Goal: Task Accomplishment & Management: Manage account settings

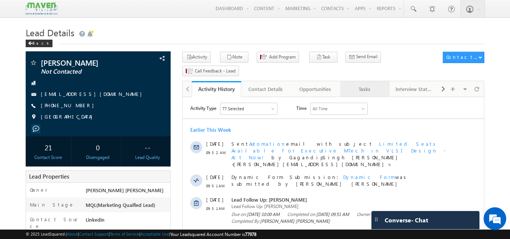
click at [369, 85] on div "Tasks" at bounding box center [364, 89] width 37 height 9
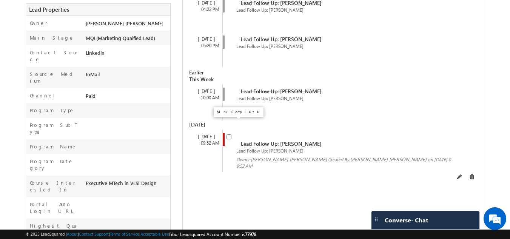
click at [228, 134] on input "checkbox" at bounding box center [228, 136] width 5 height 5
checkbox input "false"
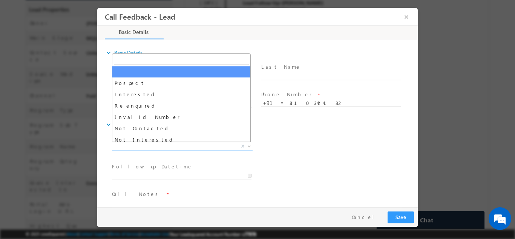
click at [171, 149] on span "Prospect Interested Re-enquired Invalid Number Not Contacted Not Interested In …" at bounding box center [185, 147] width 146 height 9
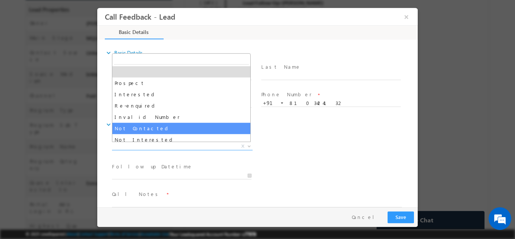
select select "Not Contacted"
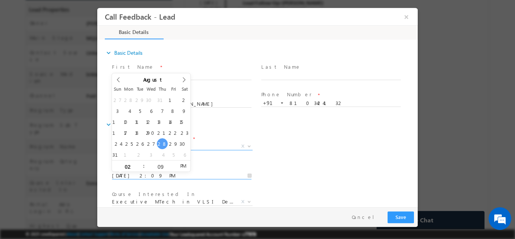
click at [149, 173] on input "28/08/2025 2:09 PM" at bounding box center [182, 176] width 140 height 8
type input "29/08/2025 2:09 PM"
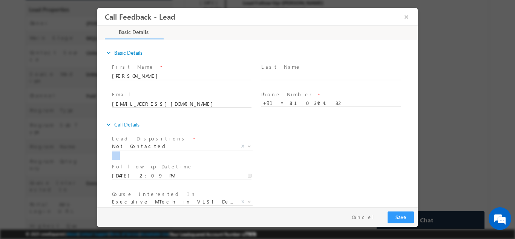
drag, startPoint x: 365, startPoint y: 168, endPoint x: 416, endPoint y: 159, distance: 52.6
click at [416, 159] on div "expand_more Basic Details First Name *" at bounding box center [259, 123] width 317 height 166
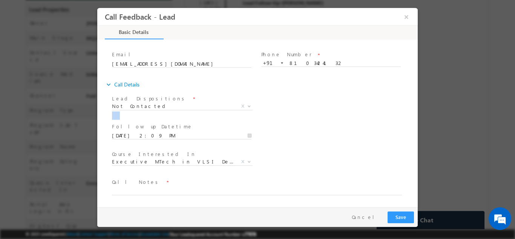
drag, startPoint x: 416, startPoint y: 159, endPoint x: 505, endPoint y: 245, distance: 123.3
click at [238, 192] on textarea at bounding box center [257, 190] width 290 height 9
type textarea "dnp"
click at [413, 217] on button "Save" at bounding box center [401, 217] width 26 height 12
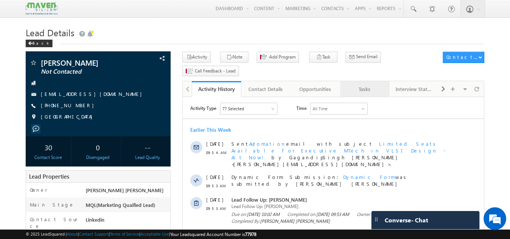
click at [375, 85] on div "Tasks" at bounding box center [364, 89] width 37 height 9
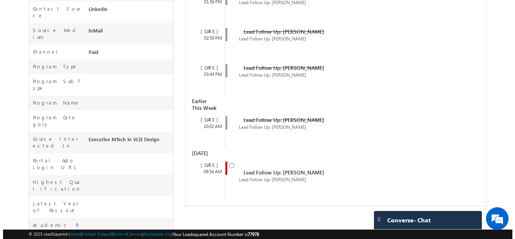
scroll to position [211, 0]
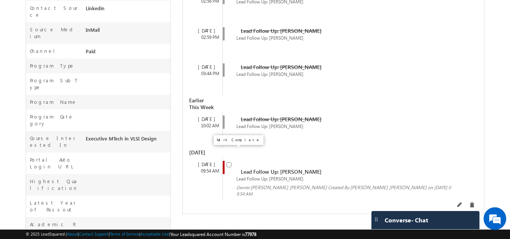
click at [231, 162] on input "checkbox" at bounding box center [228, 164] width 5 height 5
checkbox input "false"
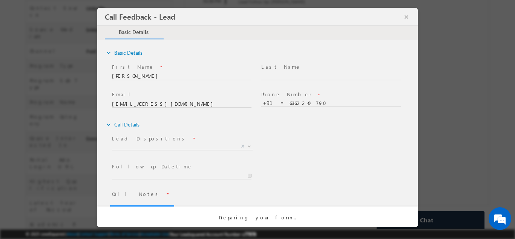
scroll to position [0, 0]
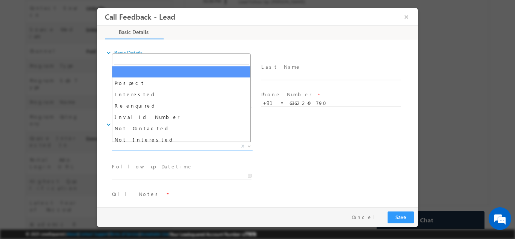
click at [158, 146] on span "X" at bounding box center [182, 146] width 141 height 8
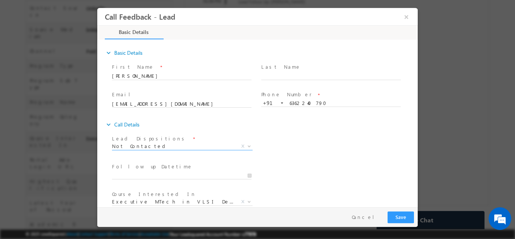
select select "Not Contacted"
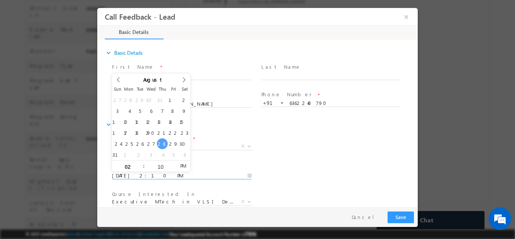
click at [147, 174] on input "28/08/2025 2:10 PM" at bounding box center [182, 176] width 140 height 8
type input "29/08/2025 2:10 PM"
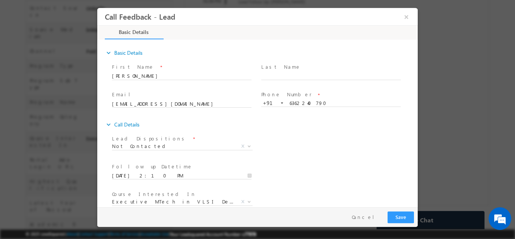
click at [300, 138] on div "Lead Dispositions * Prospect Interested Re-enquired Invalid Number Not Contacte…" at bounding box center [265, 147] width 308 height 28
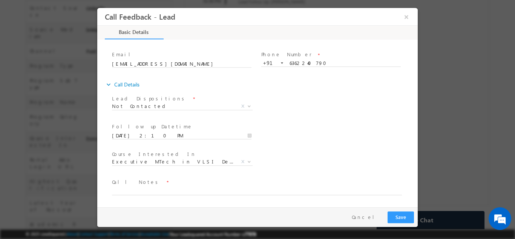
drag, startPoint x: 417, startPoint y: 163, endPoint x: 523, endPoint y: 244, distance: 133.4
click at [230, 189] on textarea at bounding box center [257, 190] width 290 height 9
paste textarea "dnp"
type textarea "dnp"
click at [403, 215] on button "Save" at bounding box center [401, 217] width 26 height 12
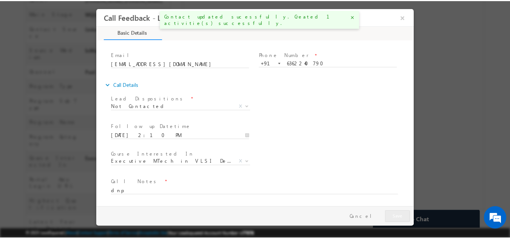
scroll to position [232, 0]
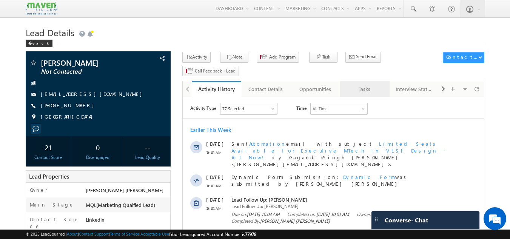
click at [366, 85] on div "Tasks" at bounding box center [364, 89] width 37 height 9
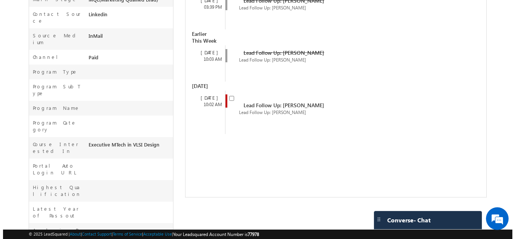
scroll to position [204, 0]
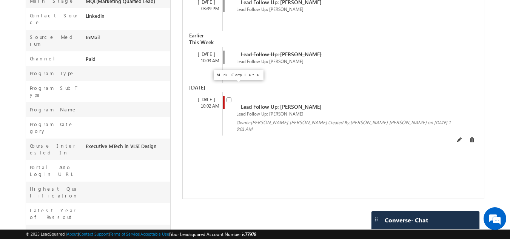
click at [230, 97] on input "checkbox" at bounding box center [228, 99] width 5 height 5
checkbox input "false"
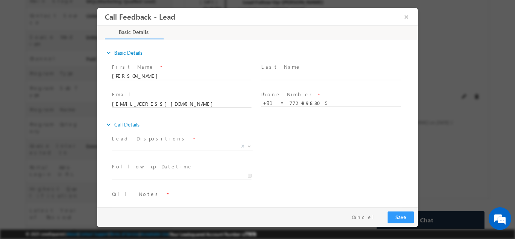
scroll to position [0, 0]
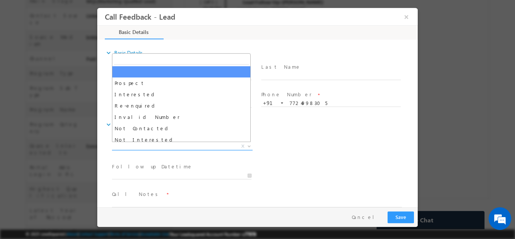
click at [185, 148] on span "X" at bounding box center [182, 146] width 141 height 8
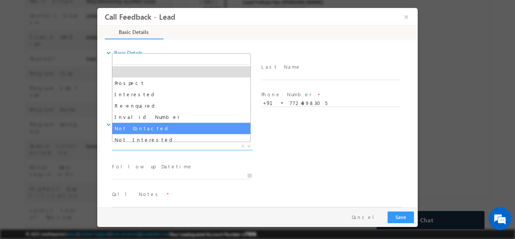
select select "Not Contacted"
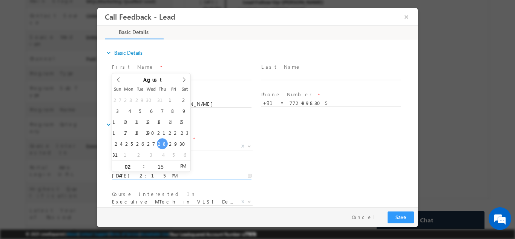
click at [166, 173] on input "28/08/2025 2:15 PM" at bounding box center [182, 176] width 140 height 8
type input "29/08/2025 2:15 PM"
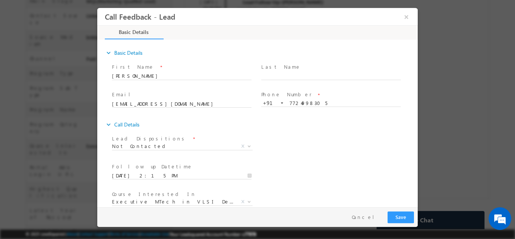
click at [343, 158] on div "Lead Dispositions * Prospect Interested Re-enquired Invalid Number Not Contacte…" at bounding box center [265, 147] width 308 height 28
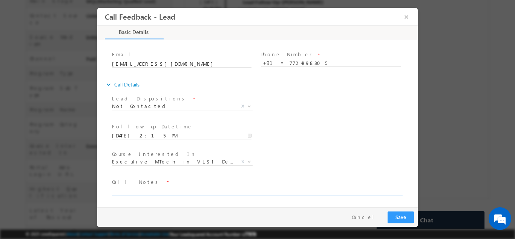
click at [272, 187] on textarea at bounding box center [257, 190] width 290 height 9
type textarea "Dnp"
click at [167, 105] on span "Not Contacted" at bounding box center [173, 105] width 123 height 7
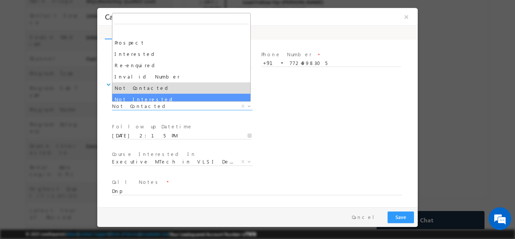
select select "Not Interested"
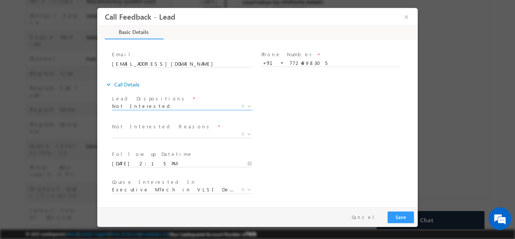
scroll to position [68, 0]
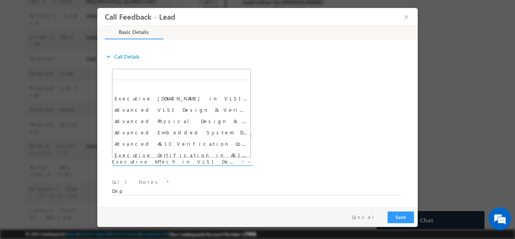
click at [181, 158] on span "Executive MTech in VLSI Design" at bounding box center [173, 161] width 123 height 7
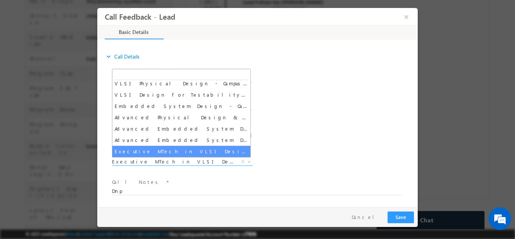
click at [277, 160] on div "Course Interested In * Executive M.Tech in VLSI Design Advanced VLSI Design & V…" at bounding box center [265, 162] width 308 height 28
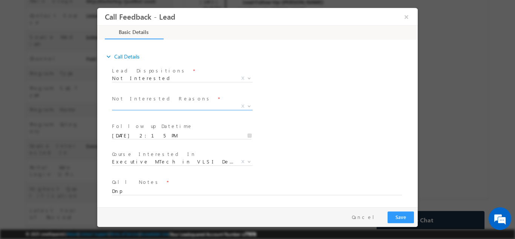
click at [160, 105] on span "X" at bounding box center [182, 106] width 141 height 8
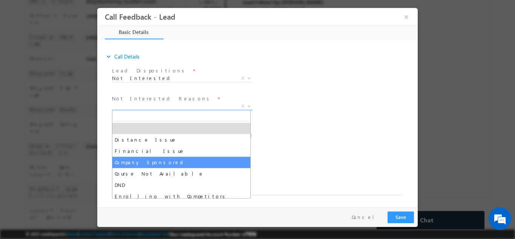
scroll to position [15, 0]
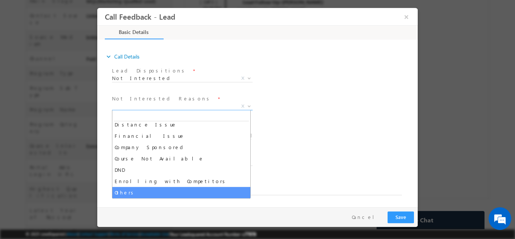
select select "Others"
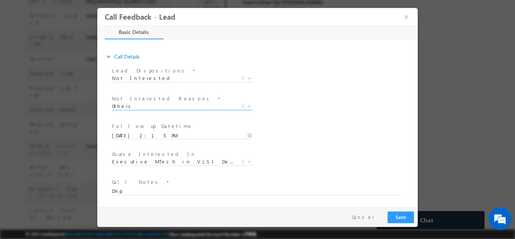
click at [349, 142] on div "Follow up Datetime * 29/08/2025 2:15 PM Program Type * Long Term Short Term X" at bounding box center [265, 135] width 308 height 28
click at [214, 192] on textarea "Dnp" at bounding box center [257, 190] width 290 height 9
type textarea "D"
type textarea "not interested"
click at [403, 220] on button "Save" at bounding box center [401, 217] width 26 height 12
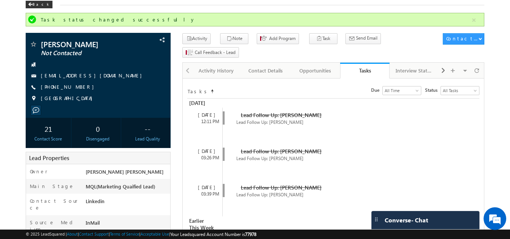
scroll to position [40, 0]
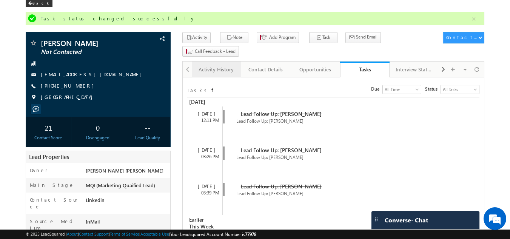
click at [209, 65] on div "Activity History" at bounding box center [216, 69] width 37 height 9
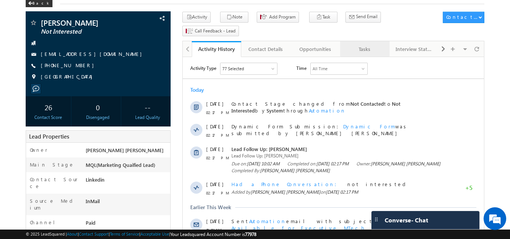
click at [372, 45] on div "Tasks" at bounding box center [364, 49] width 37 height 9
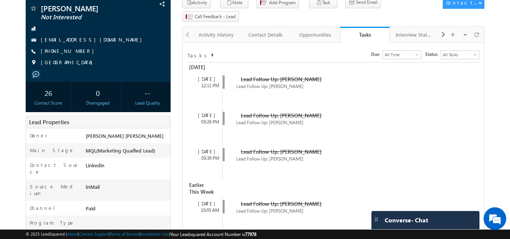
scroll to position [22, 0]
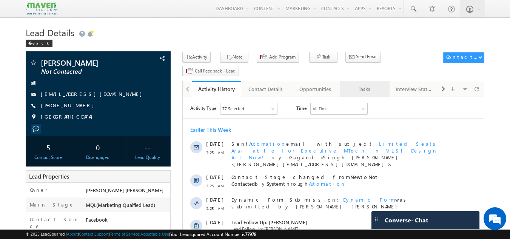
click at [358, 85] on div "Tasks" at bounding box center [364, 89] width 37 height 9
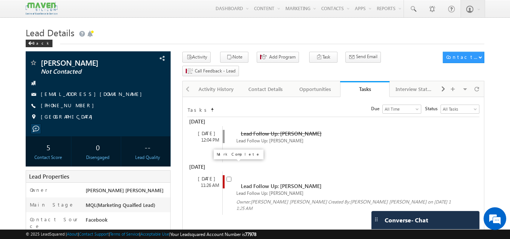
click at [228, 177] on input "checkbox" at bounding box center [228, 179] width 5 height 5
checkbox input "false"
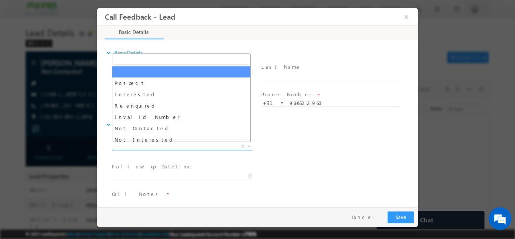
click at [148, 146] on span "X" at bounding box center [182, 146] width 141 height 8
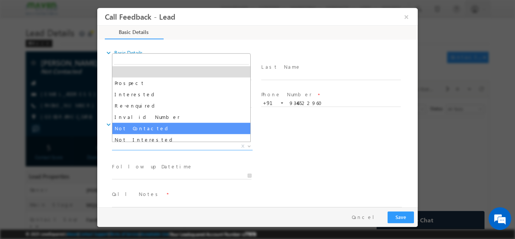
select select "Not Contacted"
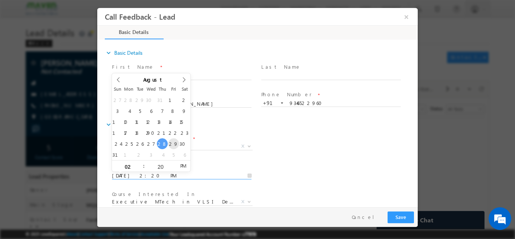
drag, startPoint x: 140, startPoint y: 175, endPoint x: 174, endPoint y: 138, distance: 50.2
click at [174, 138] on body "Call Feedback - Lead × Basic Details" at bounding box center [257, 107] width 321 height 199
type input "29/08/2025 2:20 PM"
click at [322, 116] on div "Email * duvvarijairam@gmail.com Phone Number * +91-9346522960 9346522960 +91" at bounding box center [265, 103] width 308 height 28
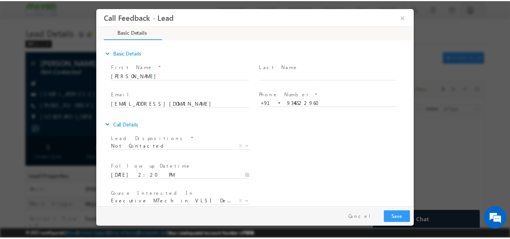
scroll to position [40, 0]
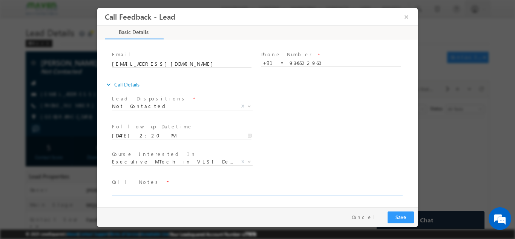
click at [323, 187] on textarea at bounding box center [257, 190] width 290 height 9
type textarea "dnp"
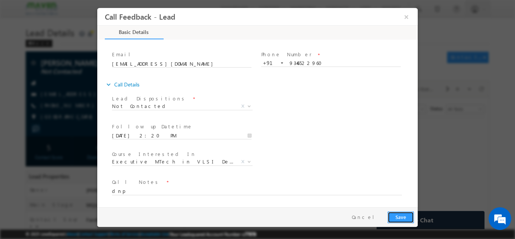
click at [399, 214] on button "Save" at bounding box center [401, 217] width 26 height 12
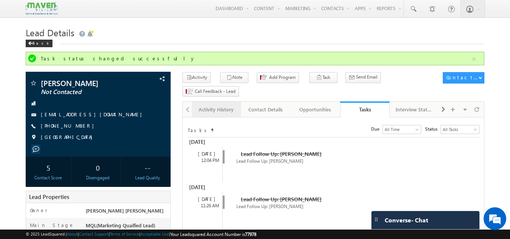
click at [215, 105] on div "Activity History" at bounding box center [216, 109] width 37 height 9
click at [214, 105] on div "Activity History" at bounding box center [216, 109] width 37 height 9
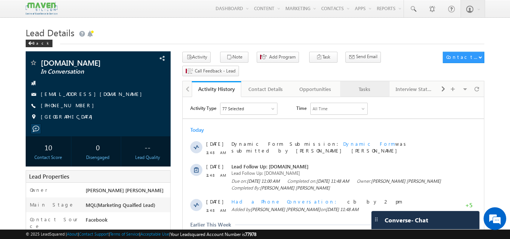
click at [359, 85] on div "Tasks" at bounding box center [364, 89] width 37 height 9
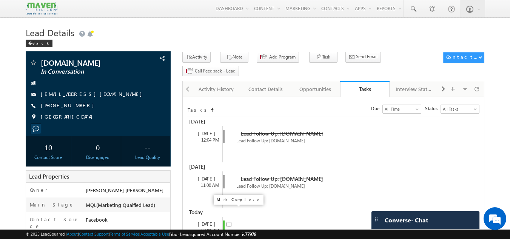
click at [229, 222] on input "checkbox" at bounding box center [228, 224] width 5 height 5
checkbox input "false"
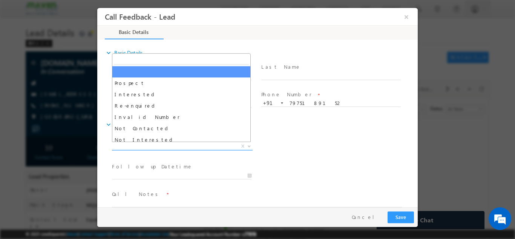
click at [188, 146] on span "X" at bounding box center [182, 146] width 141 height 8
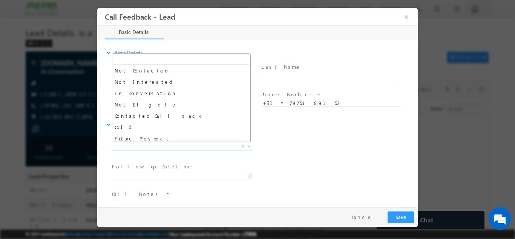
scroll to position [58, 0]
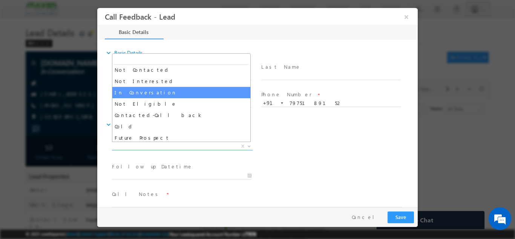
select select "In Conversation"
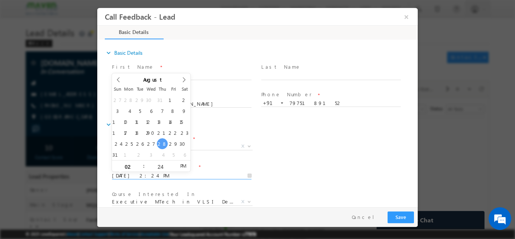
click at [184, 175] on input "[DATE] 2:24 PM" at bounding box center [182, 176] width 140 height 8
type input "[DATE] 2:24 PM"
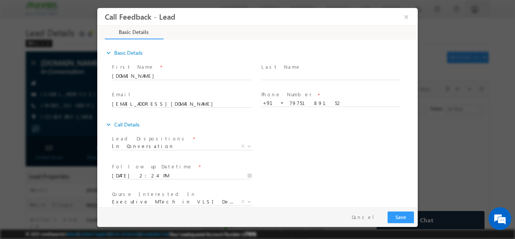
click at [331, 147] on div "Lead Dispositions * Prospect Interested Re-enquired Invalid Number Not Contacte…" at bounding box center [265, 147] width 308 height 28
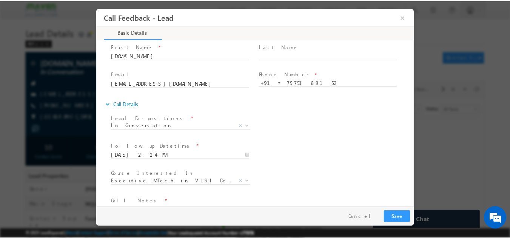
scroll to position [40, 0]
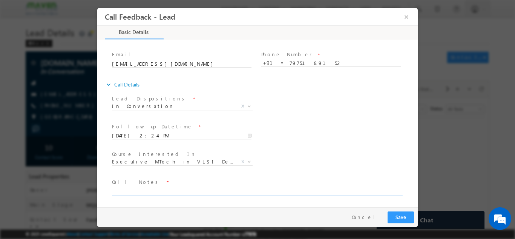
click at [300, 190] on textarea at bounding box center [257, 190] width 290 height 9
type textarea "dnp"
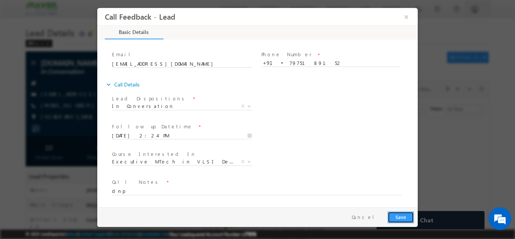
click at [405, 212] on button "Save" at bounding box center [401, 217] width 26 height 12
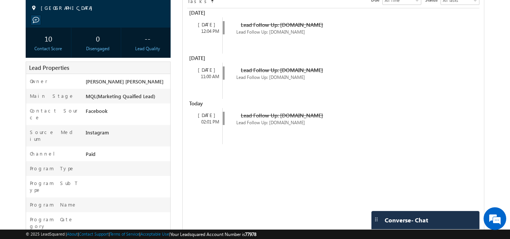
scroll to position [0, 0]
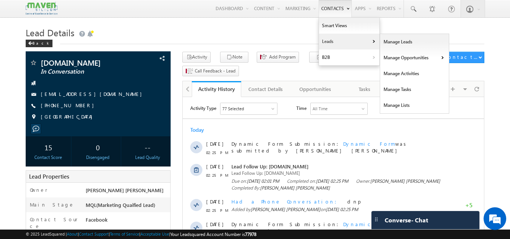
click at [335, 44] on link "Leads" at bounding box center [349, 42] width 60 height 16
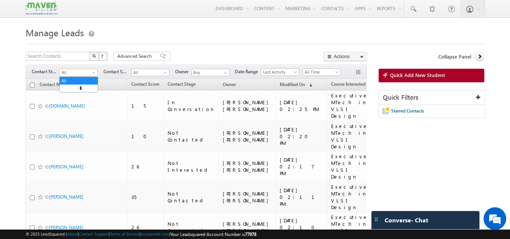
click at [90, 70] on span "All" at bounding box center [78, 72] width 36 height 7
click at [175, 35] on h1 "Manage Leads" at bounding box center [255, 32] width 459 height 15
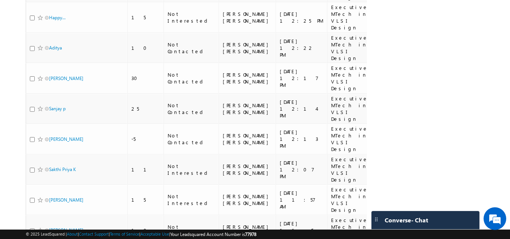
scroll to position [345, 0]
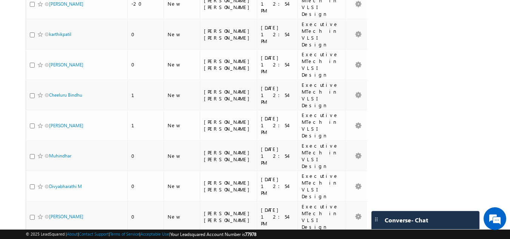
scroll to position [342, 0]
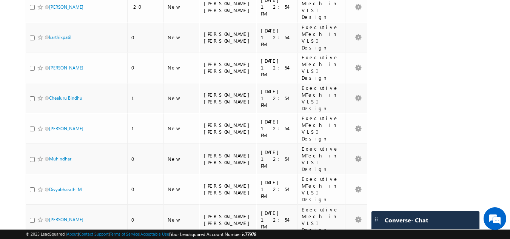
drag, startPoint x: 67, startPoint y: 68, endPoint x: 55, endPoint y: 50, distance: 21.7
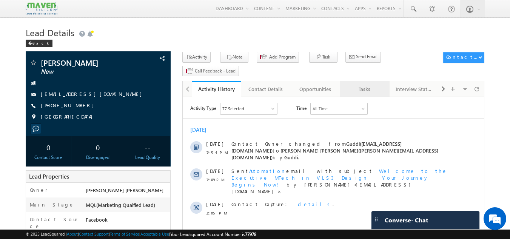
click at [366, 81] on link "Tasks" at bounding box center [364, 89] width 49 height 16
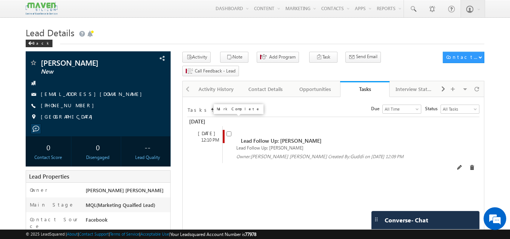
click at [230, 131] on input "checkbox" at bounding box center [228, 133] width 5 height 5
checkbox input "false"
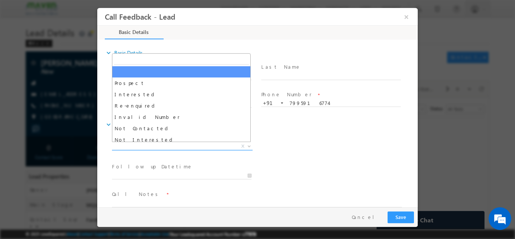
click at [199, 149] on span "Prospect Interested Re-enquired Invalid Number Not Contacted Not Interested In …" at bounding box center [185, 147] width 146 height 9
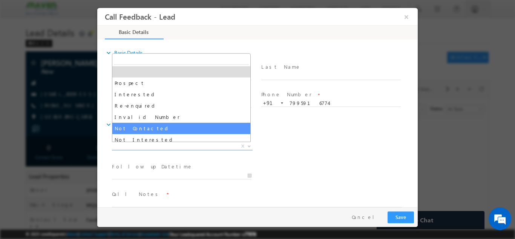
select select "Not Contacted"
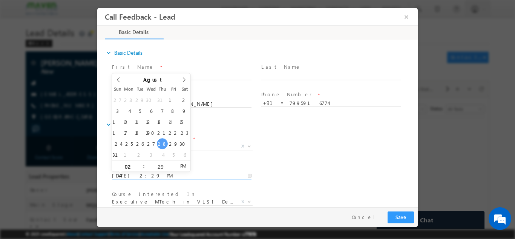
click at [175, 173] on input "[DATE] 2:29 PM" at bounding box center [182, 176] width 140 height 8
type input "[DATE] 2:29 PM"
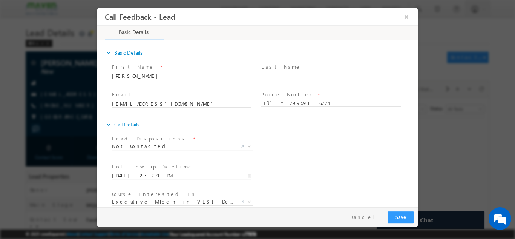
click at [316, 159] on div "Lead Dispositions * Prospect Interested Re-enquired Invalid Number Not Contacte…" at bounding box center [265, 147] width 308 height 28
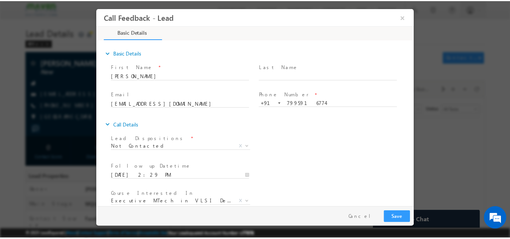
scroll to position [40, 0]
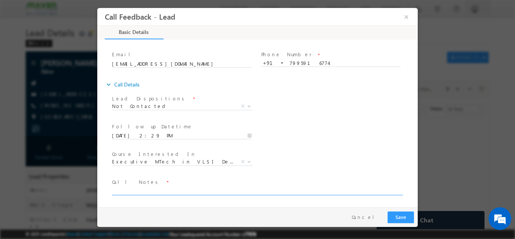
click at [189, 189] on textarea at bounding box center [257, 190] width 290 height 9
type textarea "dnp"
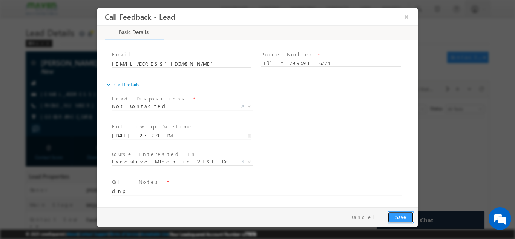
click at [405, 211] on button "Save" at bounding box center [401, 217] width 26 height 12
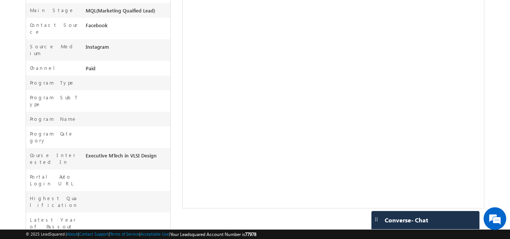
scroll to position [217, 0]
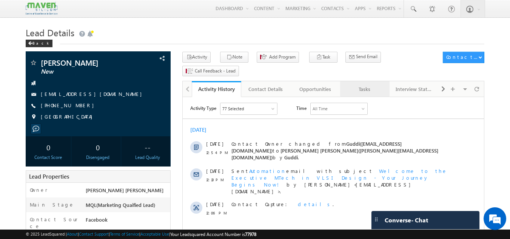
click at [362, 85] on div "Tasks" at bounding box center [364, 89] width 37 height 9
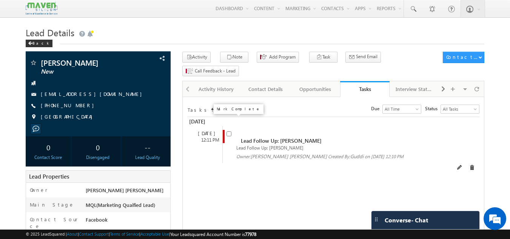
click at [230, 131] on input "checkbox" at bounding box center [228, 133] width 5 height 5
checkbox input "false"
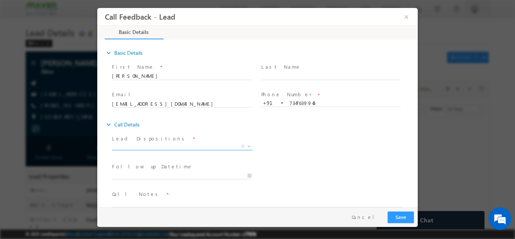
click at [172, 147] on span "X" at bounding box center [182, 146] width 141 height 8
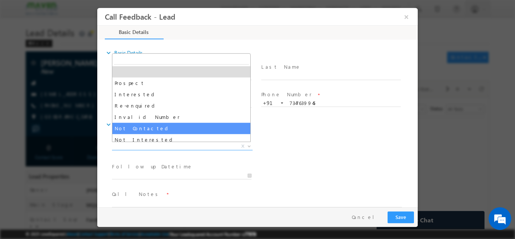
select select "Not Contacted"
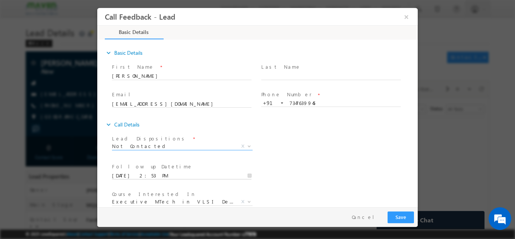
click at [166, 172] on input "28/08/2025 2:53 PM" at bounding box center [182, 176] width 140 height 8
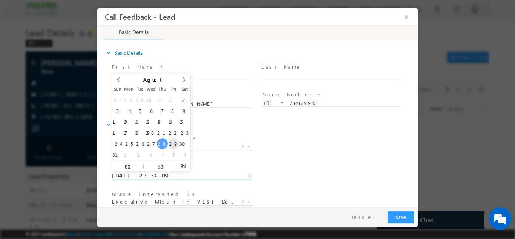
type input "29/08/2025 2:53 PM"
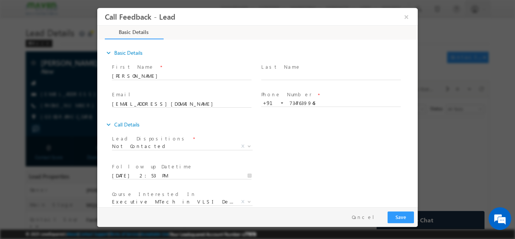
click at [315, 176] on div "Follow up Datetime * 29/08/2025 2:53 PM Program Type * Long Term Short Term X" at bounding box center [265, 175] width 308 height 28
drag, startPoint x: 417, startPoint y: 158, endPoint x: 516, endPoint y: 220, distance: 116.1
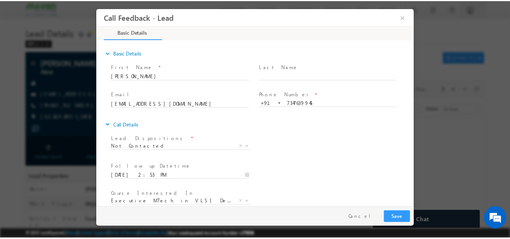
scroll to position [40, 0]
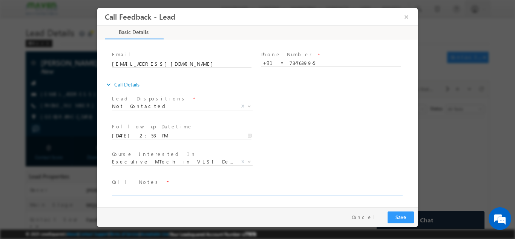
click at [271, 192] on textarea at bounding box center [257, 190] width 290 height 9
type textarea "dnp"
click at [400, 213] on button "Save" at bounding box center [401, 217] width 26 height 12
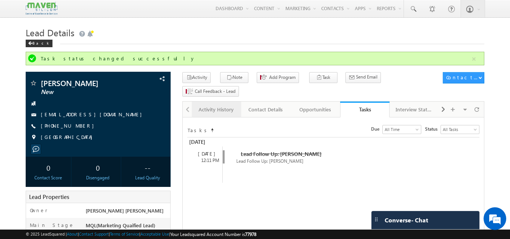
click at [222, 105] on div "Activity History" at bounding box center [216, 109] width 37 height 9
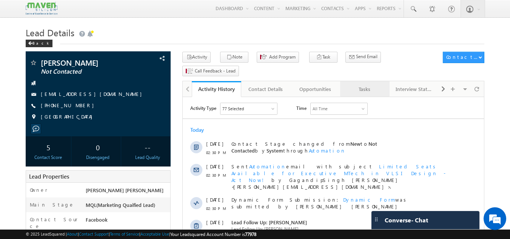
click at [362, 85] on div "Tasks" at bounding box center [364, 89] width 37 height 9
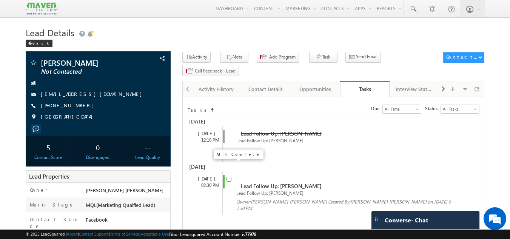
click at [229, 177] on input "checkbox" at bounding box center [228, 179] width 5 height 5
checkbox input "false"
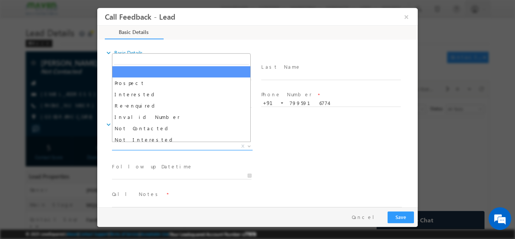
click at [208, 146] on span "X" at bounding box center [182, 146] width 141 height 8
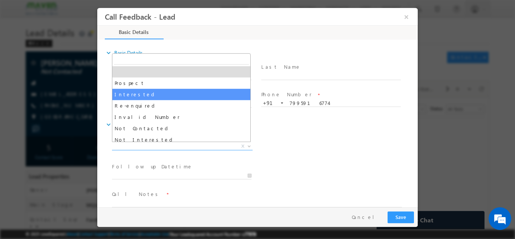
scroll to position [57, 0]
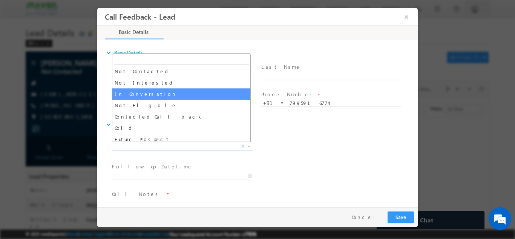
select select "In Conversation"
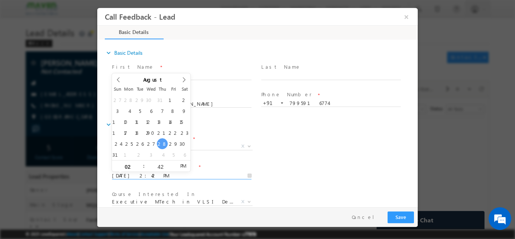
click at [165, 177] on input "[DATE] 2:42 PM" at bounding box center [182, 176] width 140 height 8
type input "29/08/2025 2:42 PM"
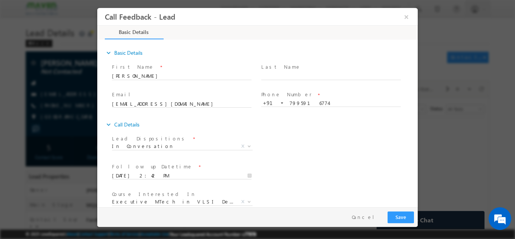
drag, startPoint x: 334, startPoint y: 152, endPoint x: 416, endPoint y: 146, distance: 82.1
click at [416, 146] on div "expand_more Basic Details First Name *" at bounding box center [259, 123] width 317 height 166
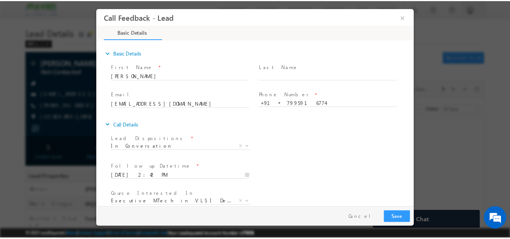
scroll to position [40, 0]
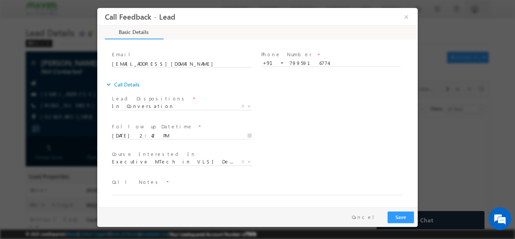
drag, startPoint x: 416, startPoint y: 146, endPoint x: 527, endPoint y: 226, distance: 136.8
click at [239, 188] on textarea at bounding box center [257, 190] width 290 height 9
type textarea "Done btech with ece with 7.2 cgpa from hrderabad pitch for iit roorkee pd course"
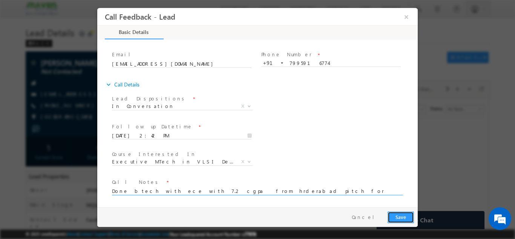
click at [398, 215] on button "Save" at bounding box center [401, 217] width 26 height 12
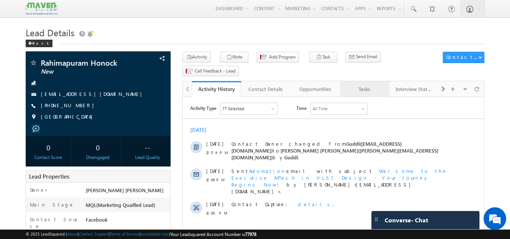
click at [348, 85] on div "Tasks" at bounding box center [364, 89] width 37 height 9
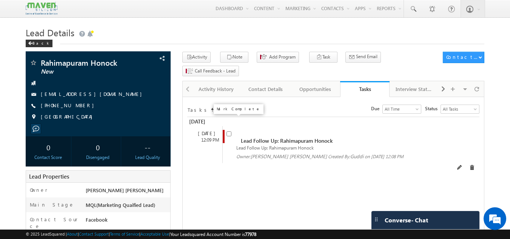
click at [229, 131] on input "checkbox" at bounding box center [228, 133] width 5 height 5
checkbox input "false"
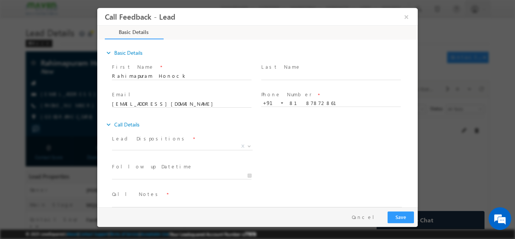
click at [229, 118] on div "expand_more Call Details" at bounding box center [261, 124] width 313 height 14
drag, startPoint x: 326, startPoint y: 128, endPoint x: 266, endPoint y: 125, distance: 59.7
click at [266, 125] on div "expand_more Call Details" at bounding box center [261, 124] width 313 height 14
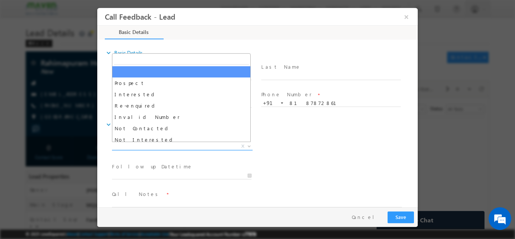
click at [215, 148] on span "X" at bounding box center [182, 146] width 141 height 8
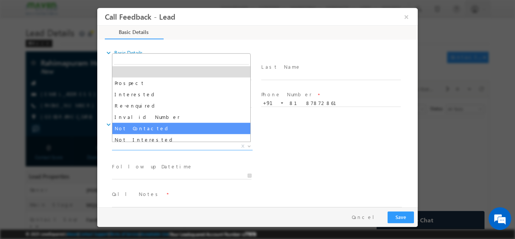
select select "Not Contacted"
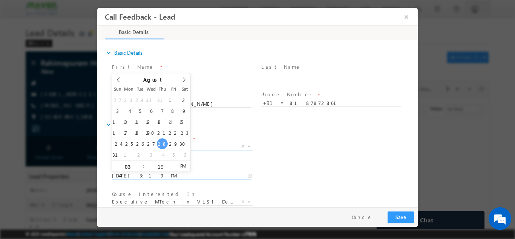
click at [203, 172] on input "[DATE] 3:19 PM" at bounding box center [182, 176] width 140 height 8
type input "[DATE] 3:19 PM"
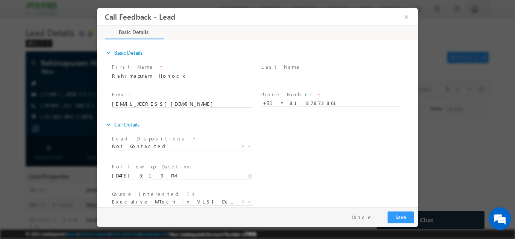
click at [386, 184] on div "Follow up Datetime * [DATE] 3:19 PM Program Type * Long Term Short Term X" at bounding box center [265, 175] width 308 height 28
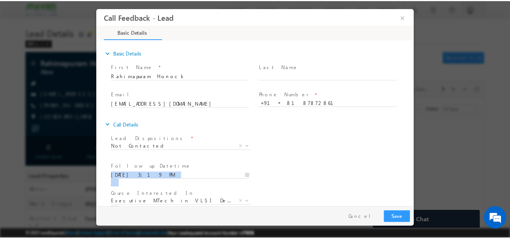
scroll to position [40, 0]
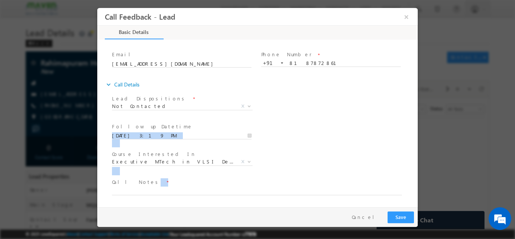
drag, startPoint x: 414, startPoint y: 162, endPoint x: 420, endPoint y: 254, distance: 92.3
click at [418, 207] on html "Call Feedback - Lead × Basic Details" at bounding box center [257, 107] width 321 height 199
click at [177, 189] on textarea at bounding box center [257, 190] width 290 height 9
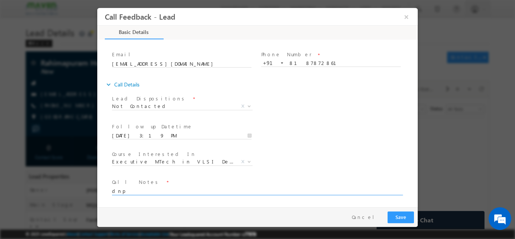
type textarea "dnp"
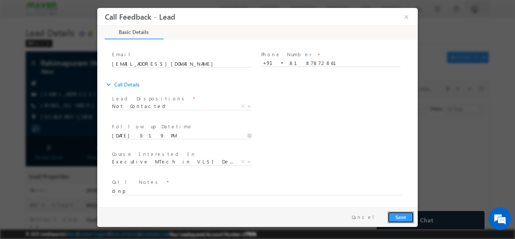
click at [400, 217] on button "Save" at bounding box center [401, 217] width 26 height 12
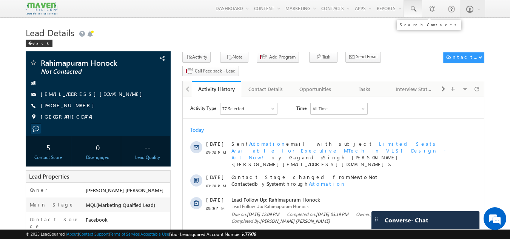
click at [413, 6] on span at bounding box center [413, 9] width 8 height 8
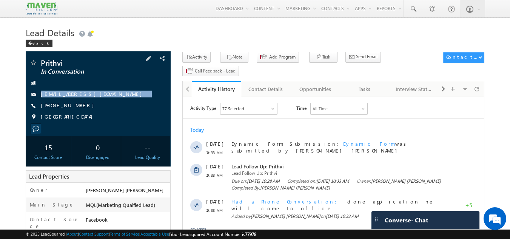
drag, startPoint x: 101, startPoint y: 86, endPoint x: 104, endPoint y: 100, distance: 14.7
click at [104, 100] on div "Prithvi In Conversation prithvid972@gmail.com +91-7019616658 India" at bounding box center [98, 92] width 138 height 66
copy div "prithvid972@gmail.com"
